Goal: Information Seeking & Learning: Understand process/instructions

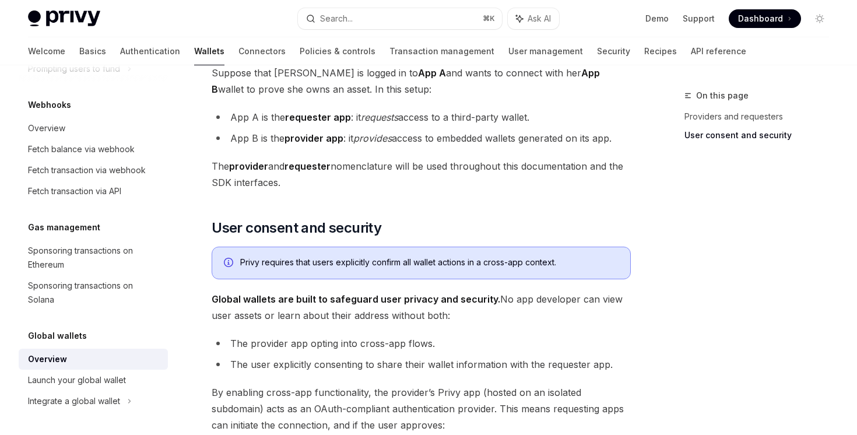
scroll to position [824, 0]
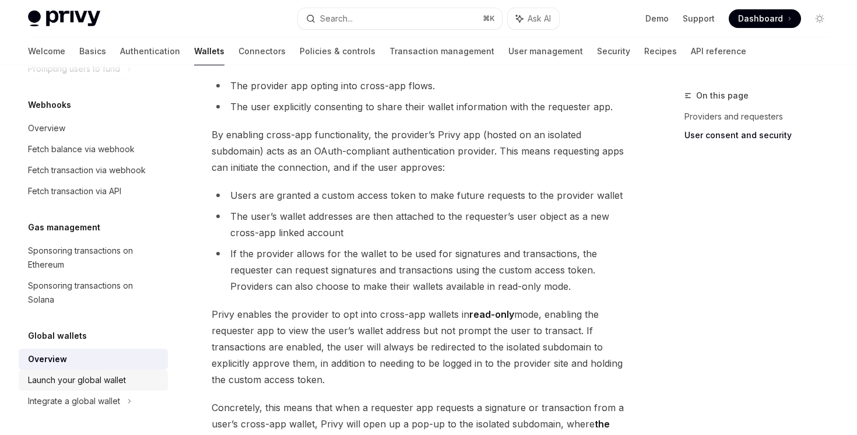
click at [107, 375] on div "Launch your global wallet" at bounding box center [77, 380] width 98 height 14
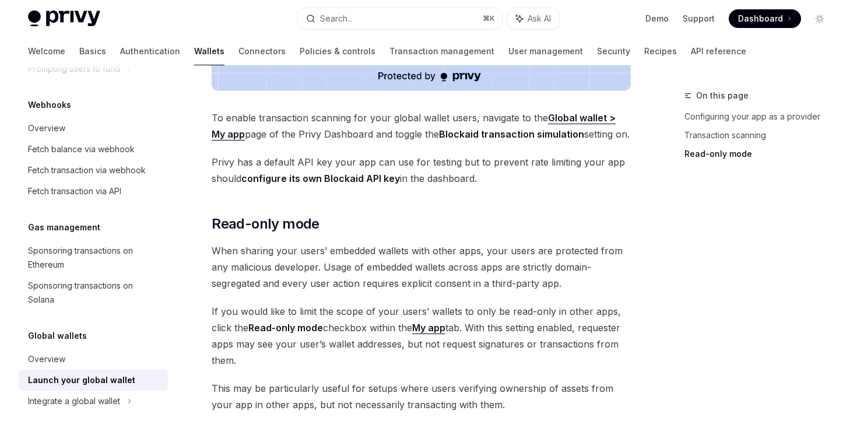
scroll to position [1054, 0]
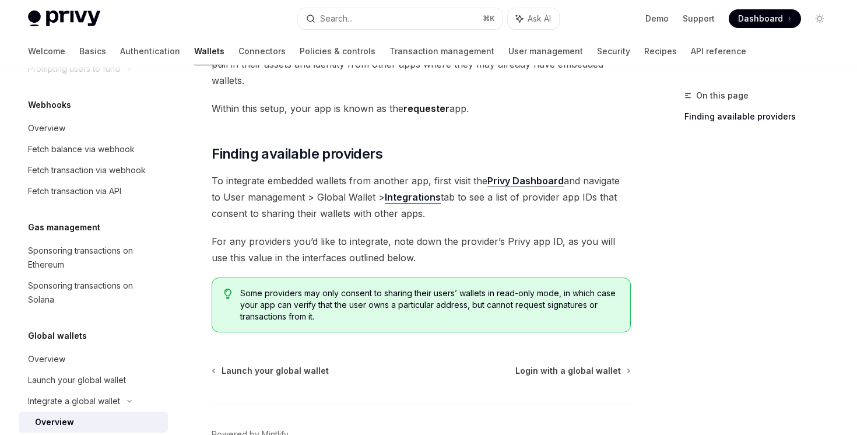
scroll to position [181, 0]
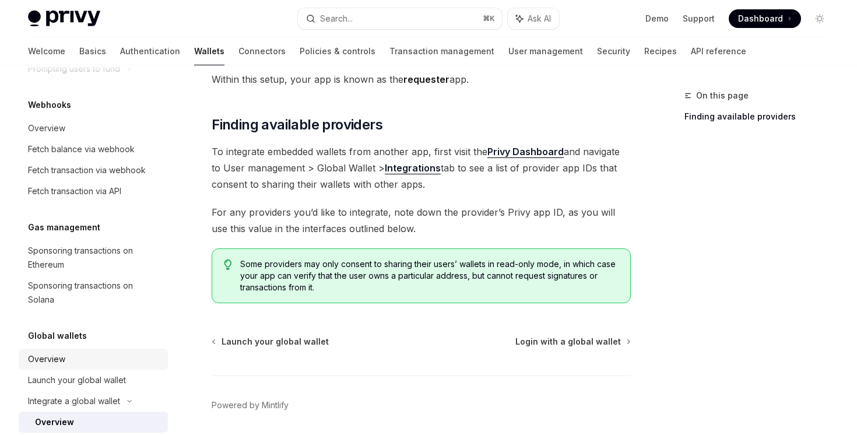
click at [69, 366] on div "Overview" at bounding box center [94, 359] width 133 height 14
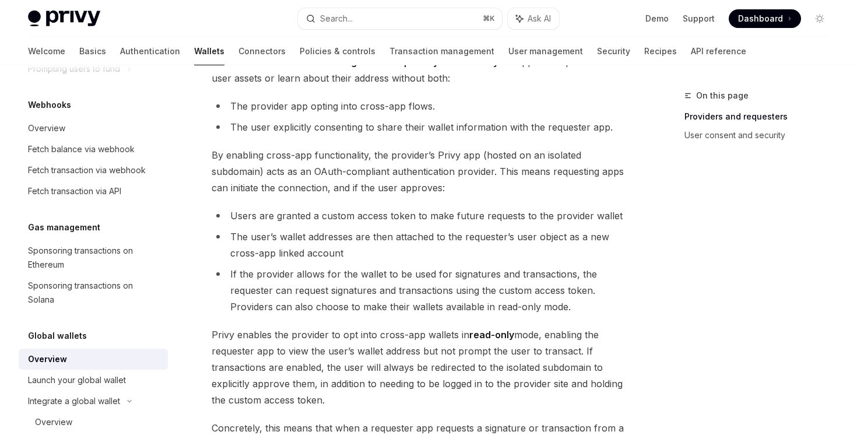
scroll to position [1043, 0]
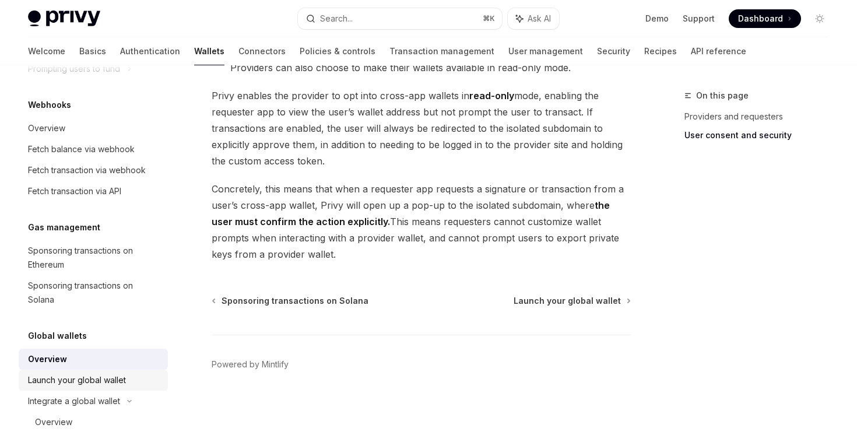
click at [118, 383] on div "Launch your global wallet" at bounding box center [77, 380] width 98 height 14
type textarea "*"
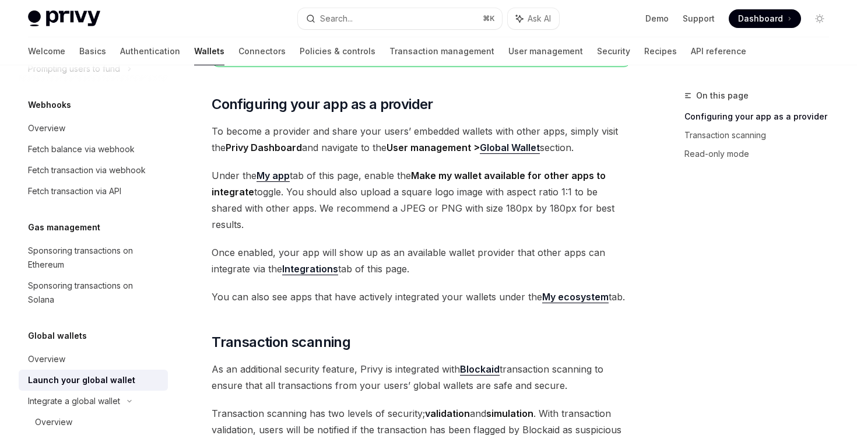
scroll to position [223, 0]
